Goal: Task Accomplishment & Management: Manage account settings

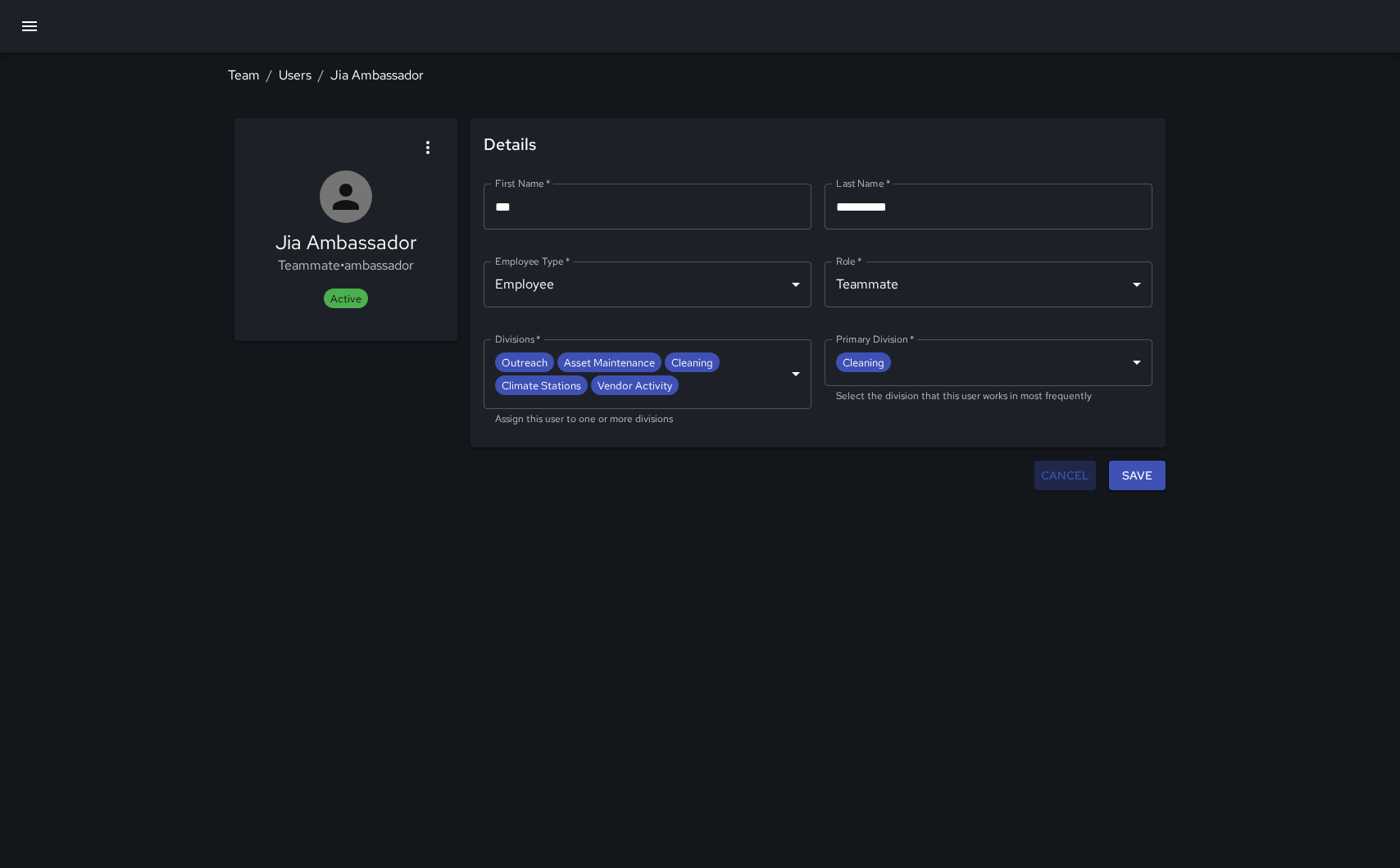
click at [1070, 474] on button "Cancel" at bounding box center [1066, 476] width 61 height 31
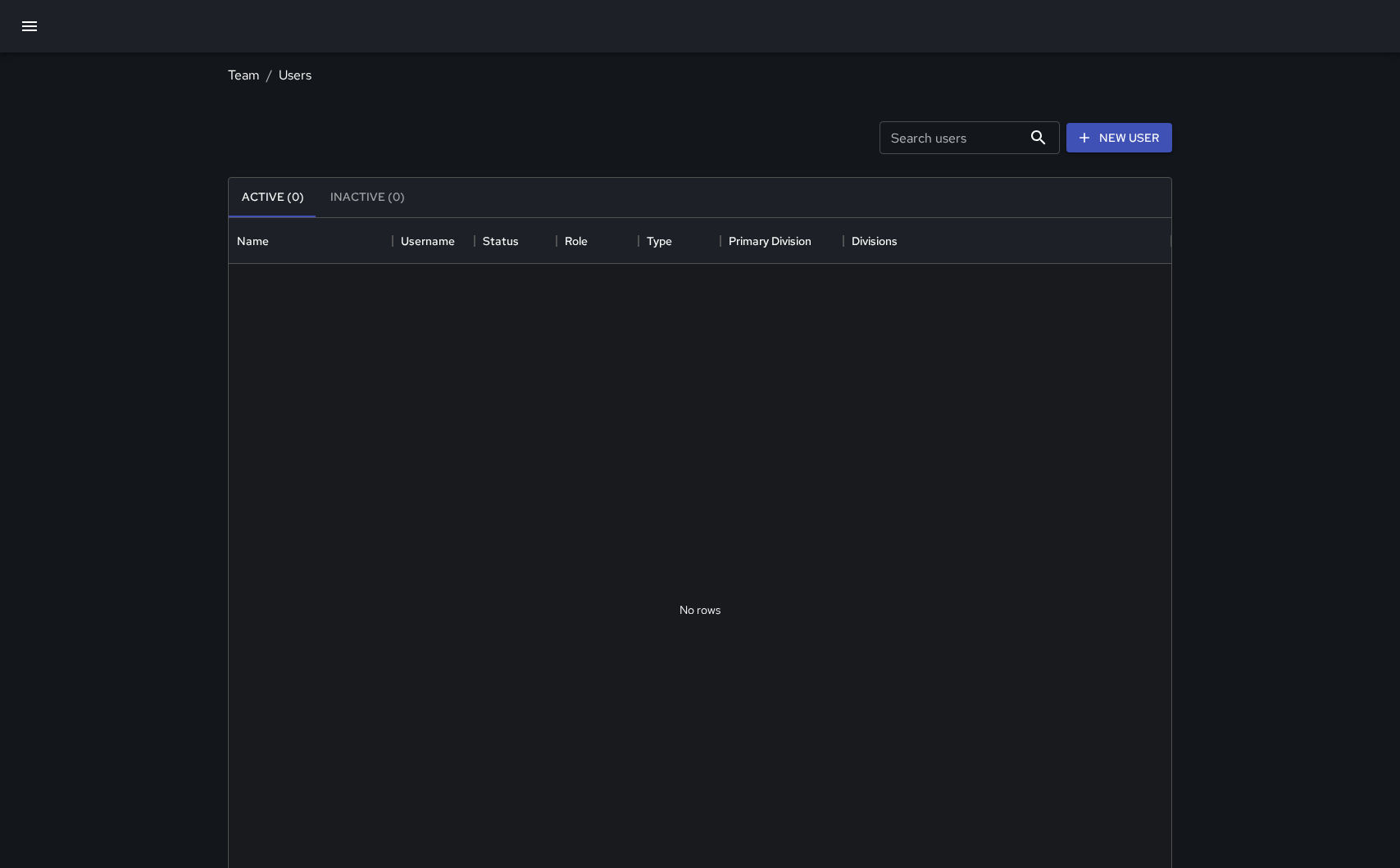
scroll to position [738, 943]
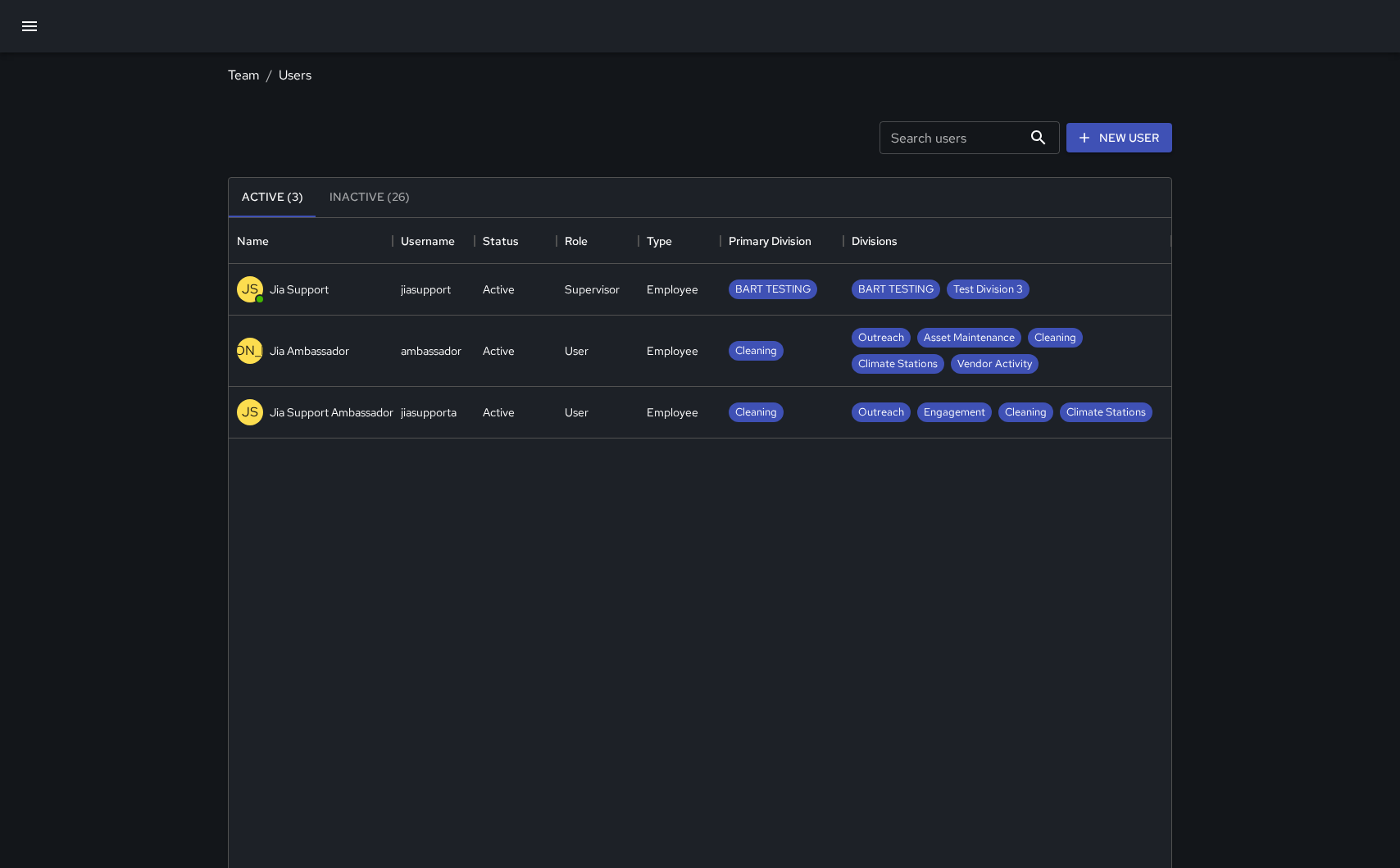
click at [955, 296] on span "Test Division 3" at bounding box center [988, 289] width 83 height 15
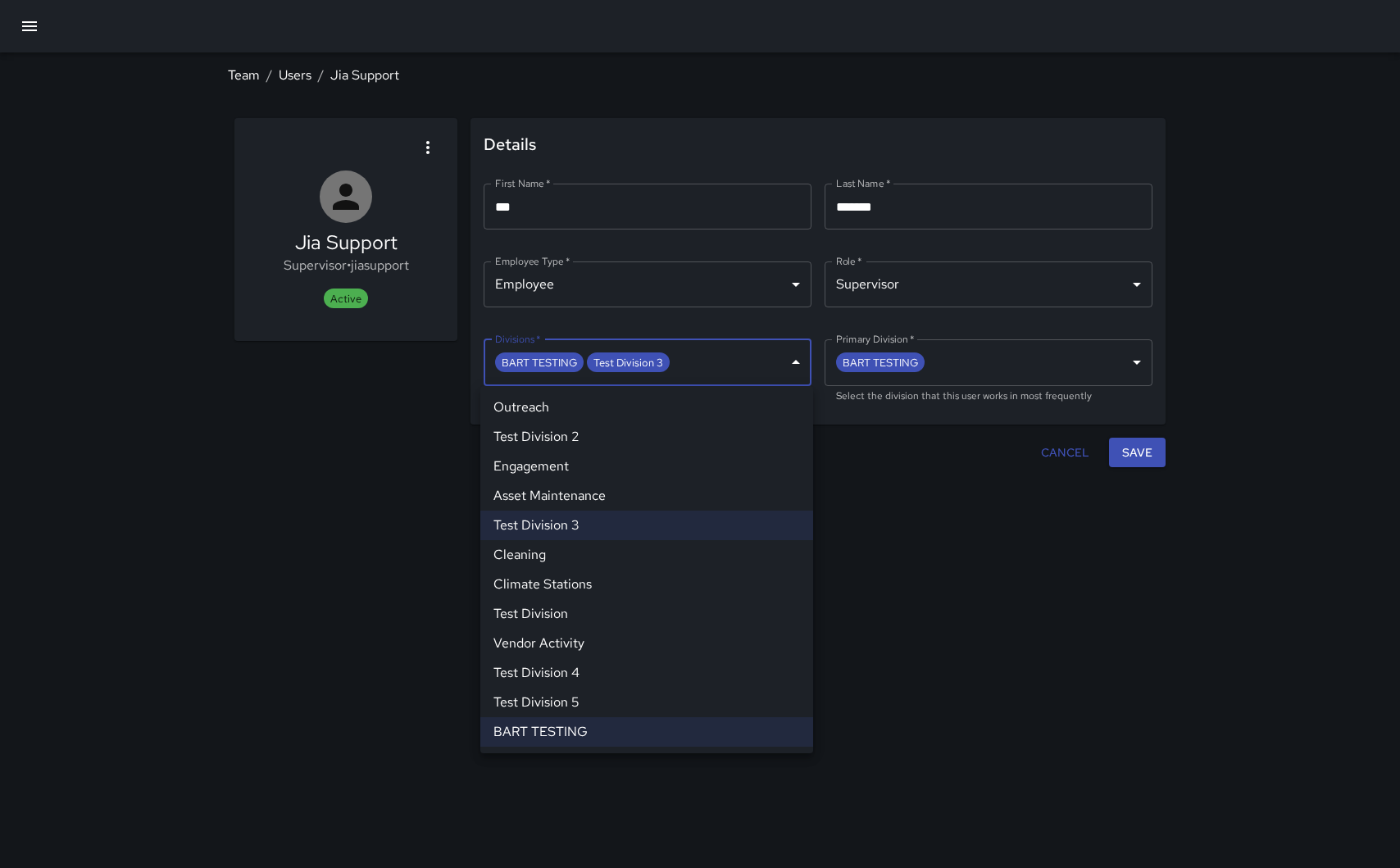
click at [783, 363] on body "**********" at bounding box center [700, 434] width 1400 height 868
click at [563, 523] on li "Test Division 3" at bounding box center [647, 525] width 333 height 30
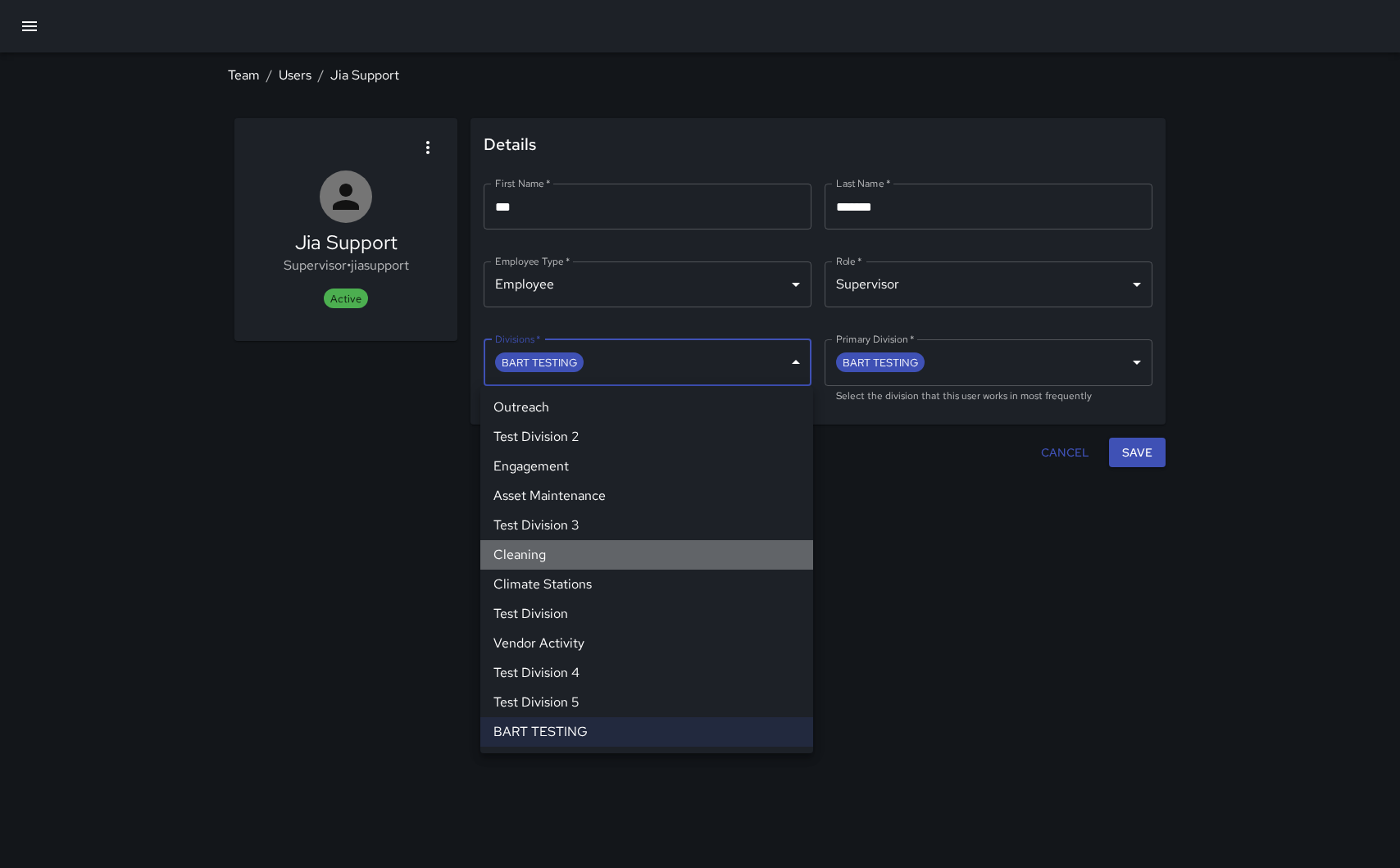
click at [558, 557] on li "Cleaning" at bounding box center [647, 555] width 333 height 30
click at [560, 645] on li "Vendor Activity" at bounding box center [647, 643] width 333 height 30
type input "**********"
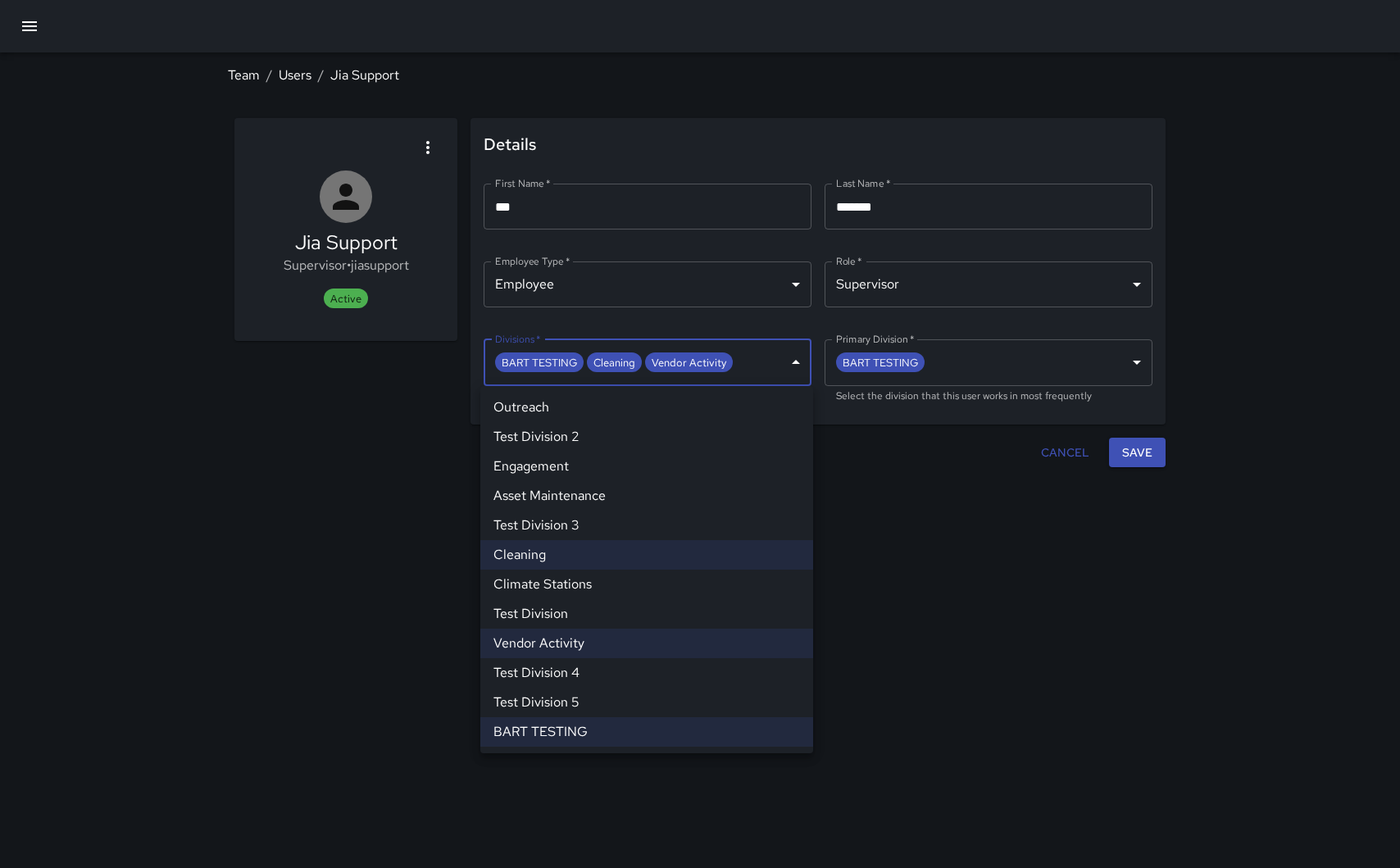
click at [992, 524] on div at bounding box center [700, 434] width 1400 height 868
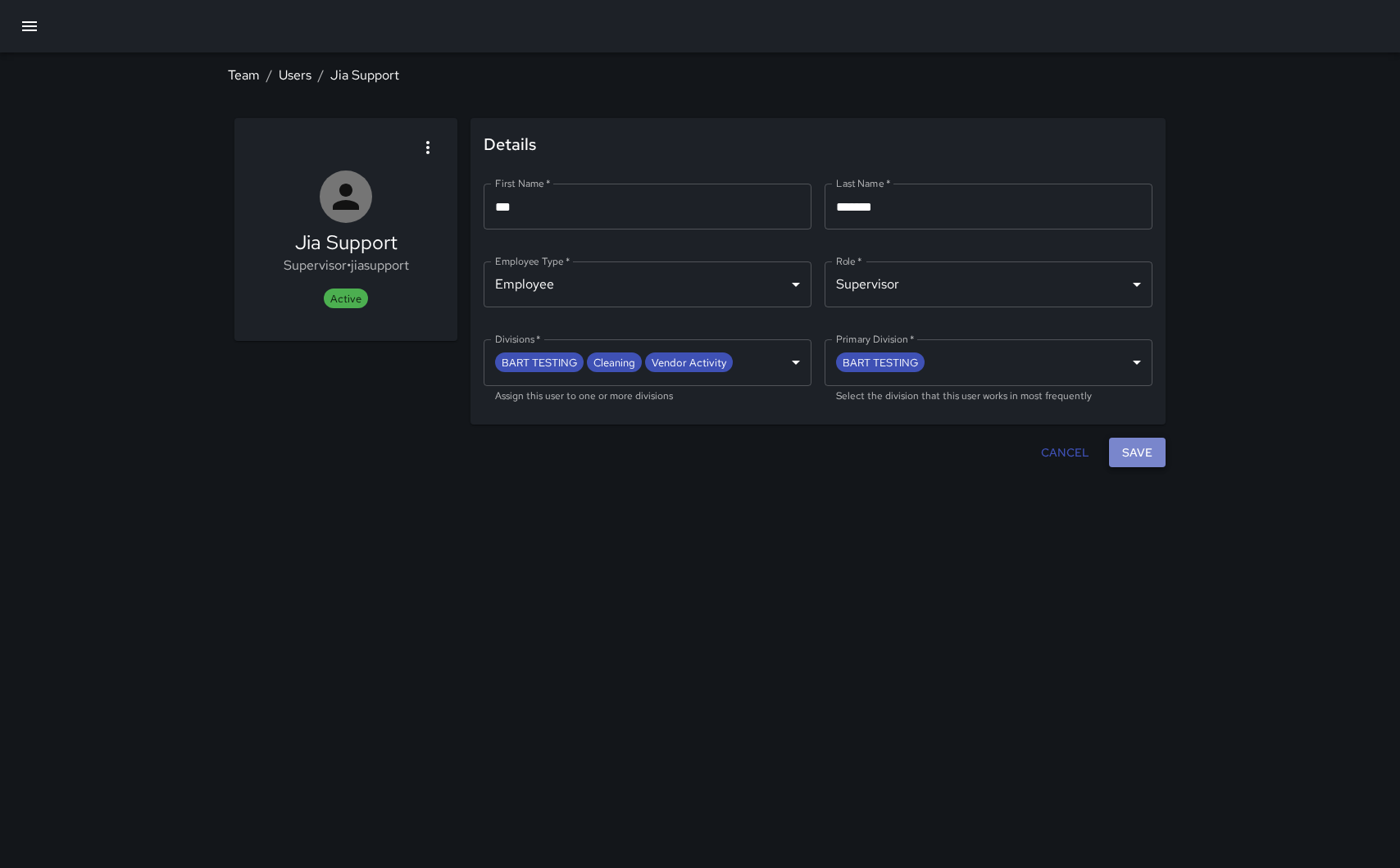
click at [1145, 451] on button "Save" at bounding box center [1137, 453] width 57 height 31
click at [1069, 451] on button "Cancel" at bounding box center [1066, 453] width 61 height 31
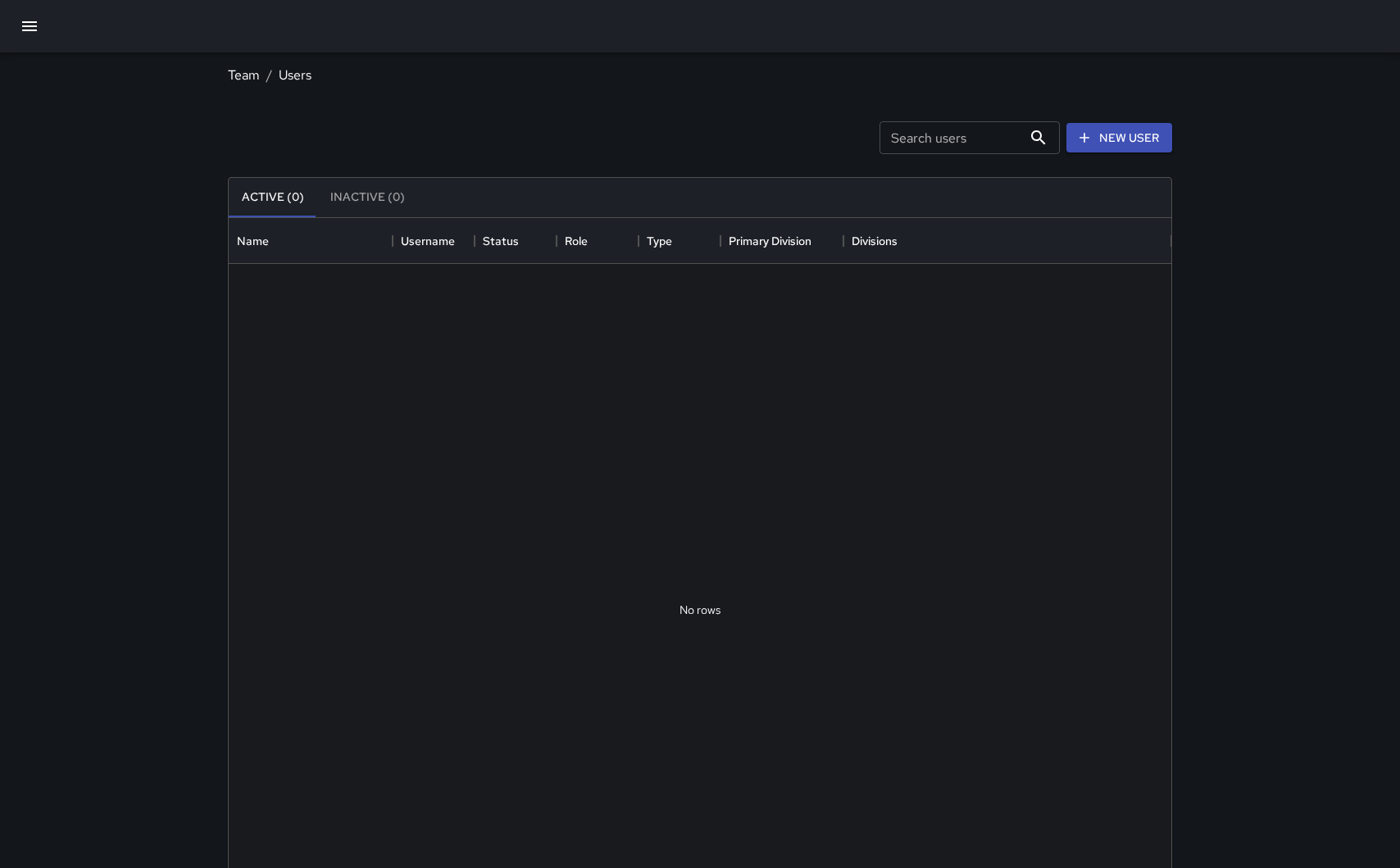
scroll to position [738, 943]
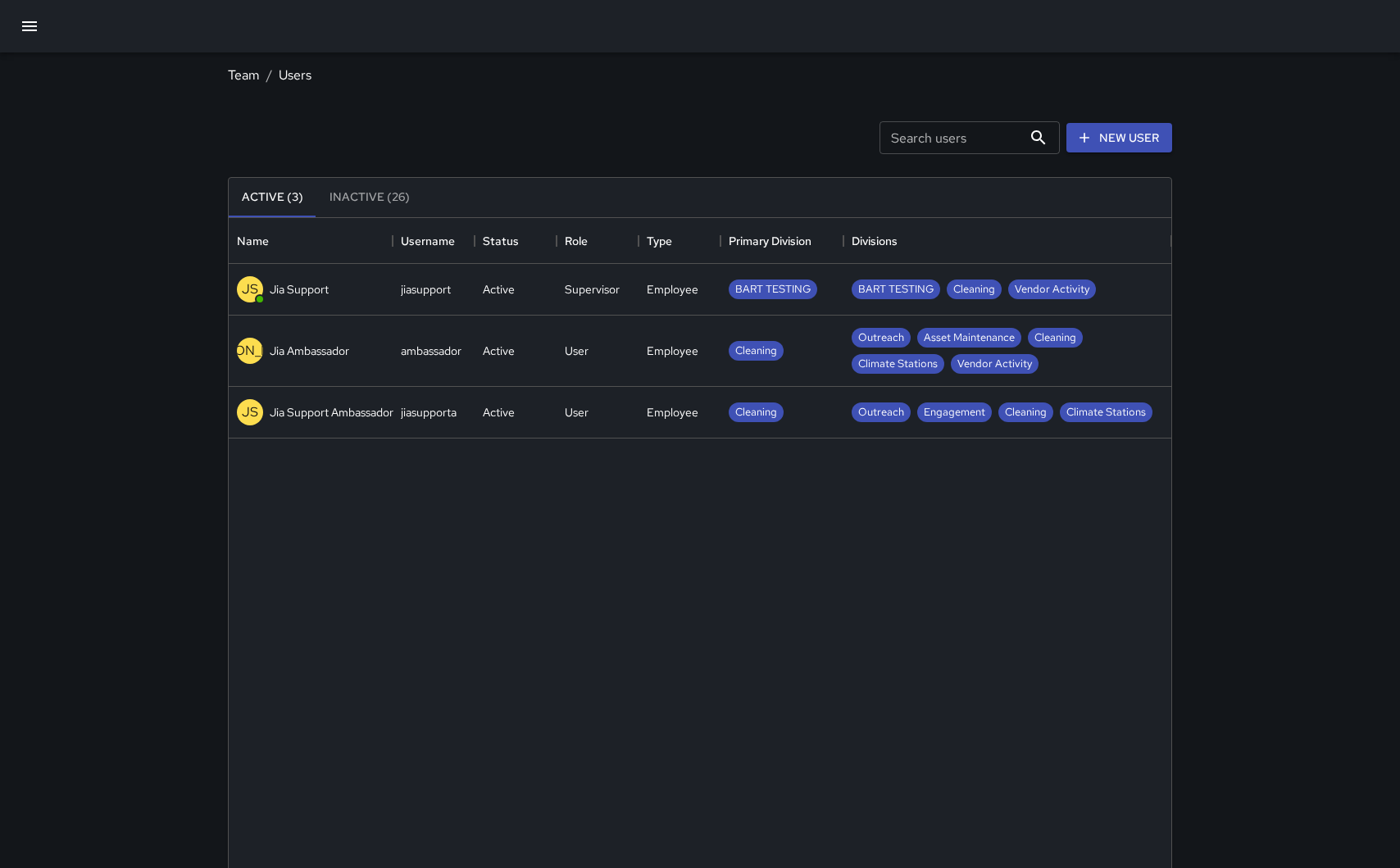
click at [32, 30] on icon "button" at bounding box center [29, 26] width 14 height 10
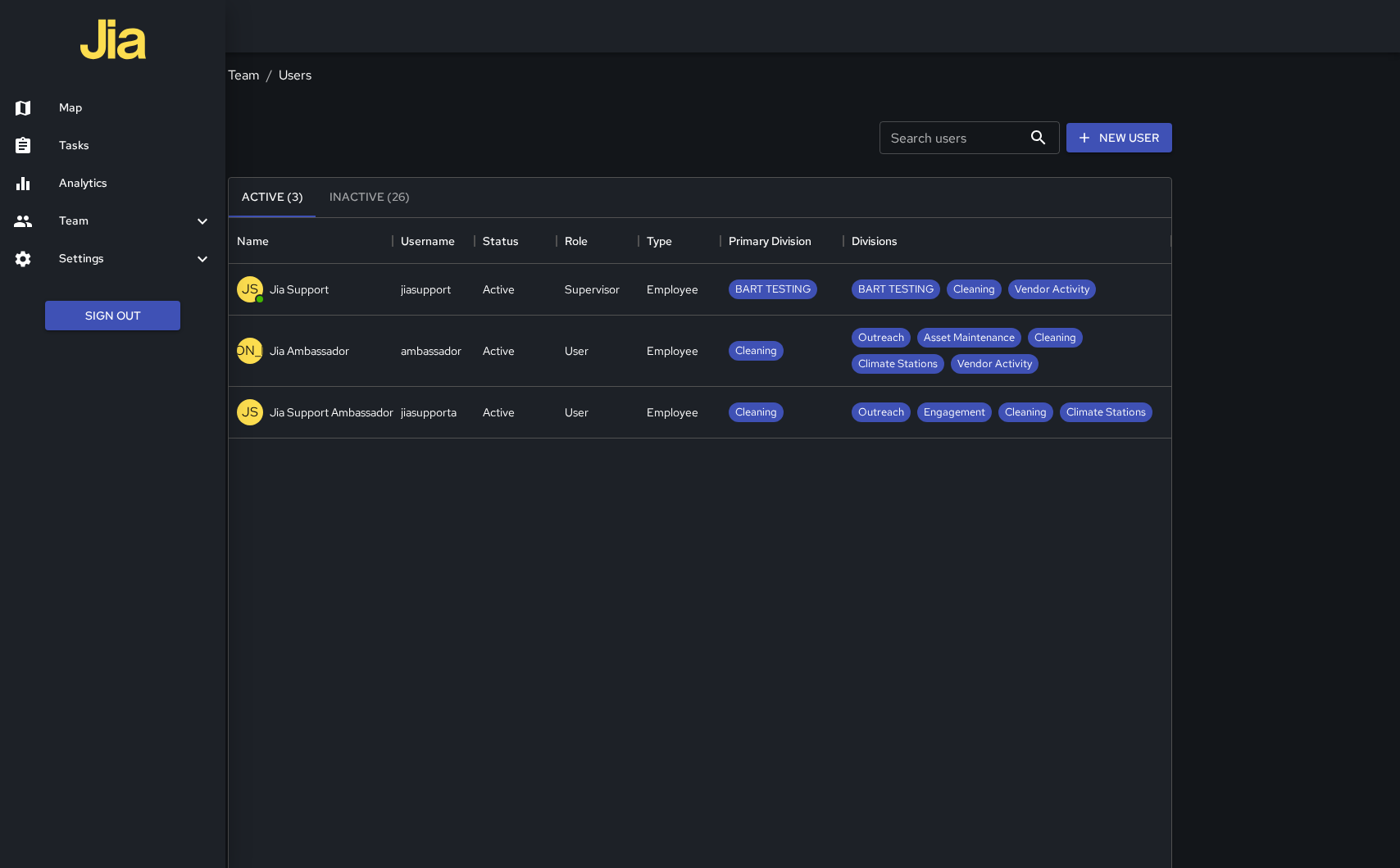
click at [115, 176] on h6 "Analytics" at bounding box center [136, 183] width 154 height 18
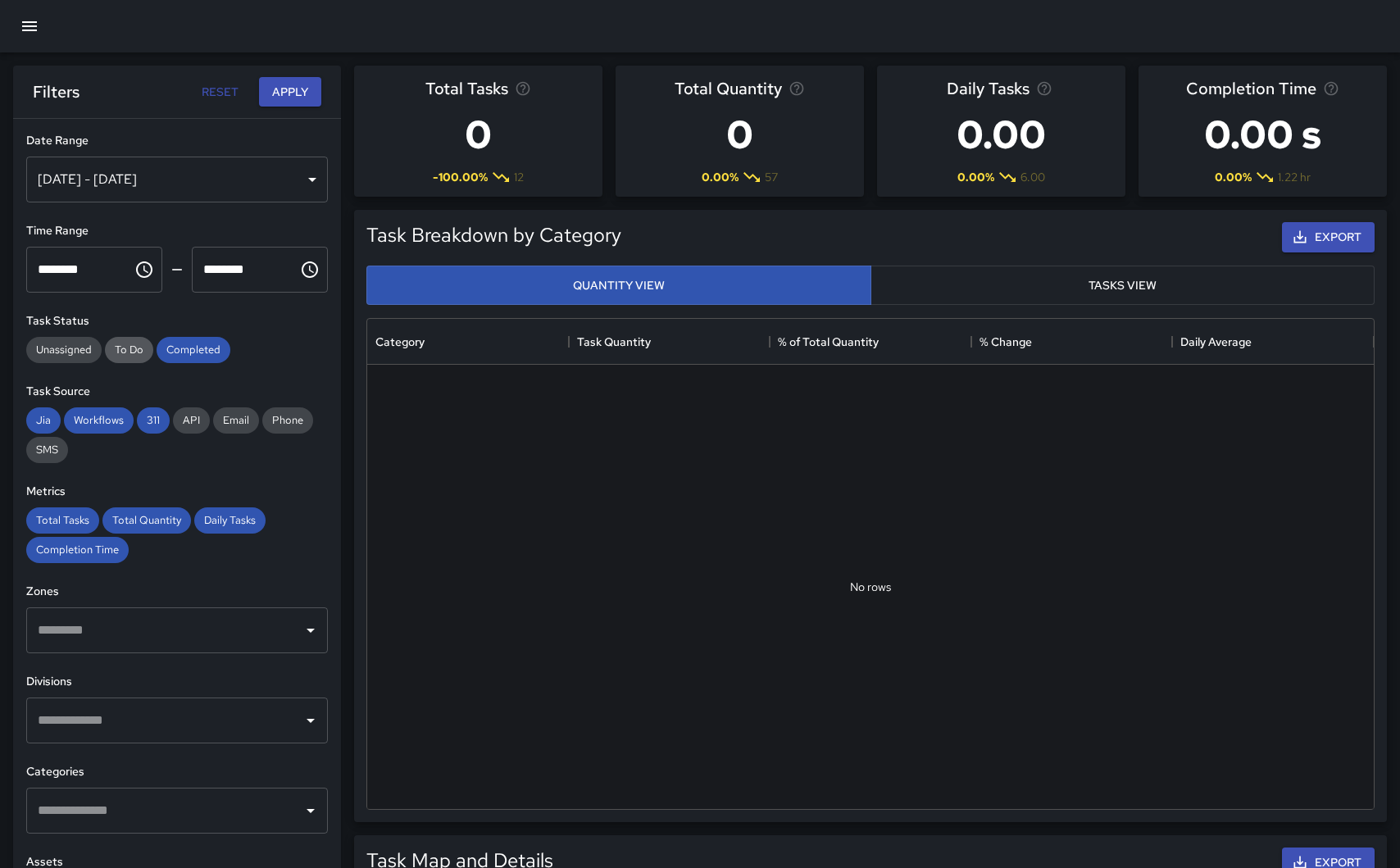
click at [134, 352] on span "To Do" at bounding box center [129, 350] width 48 height 14
click at [294, 90] on button "Apply" at bounding box center [289, 92] width 62 height 31
click at [62, 355] on span "Unassigned" at bounding box center [64, 350] width 76 height 14
click at [293, 98] on button "Apply" at bounding box center [289, 92] width 62 height 31
